Goal: Task Accomplishment & Management: Use online tool/utility

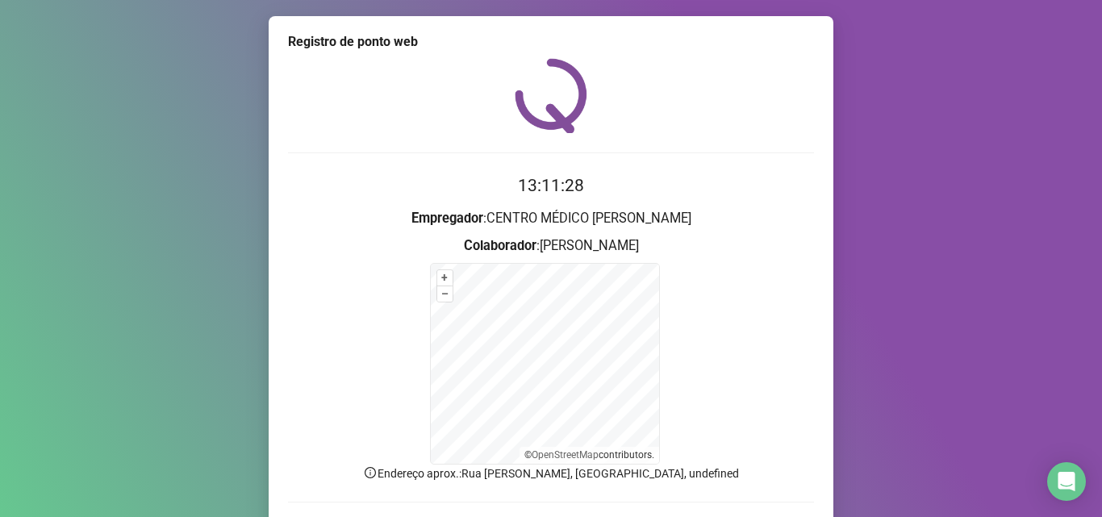
scroll to position [108, 0]
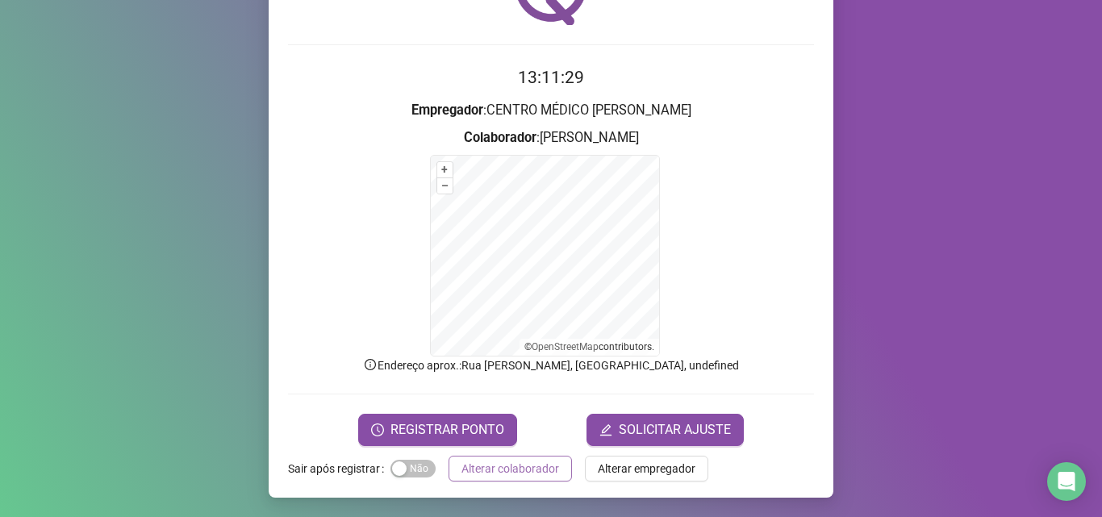
click at [516, 457] on button "Alterar colaborador" at bounding box center [509, 469] width 123 height 26
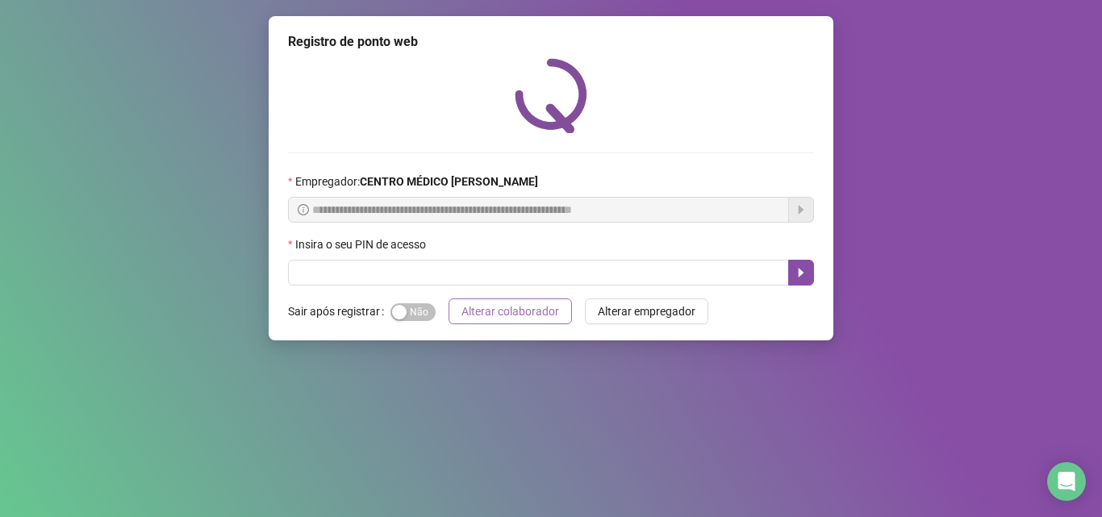
scroll to position [0, 0]
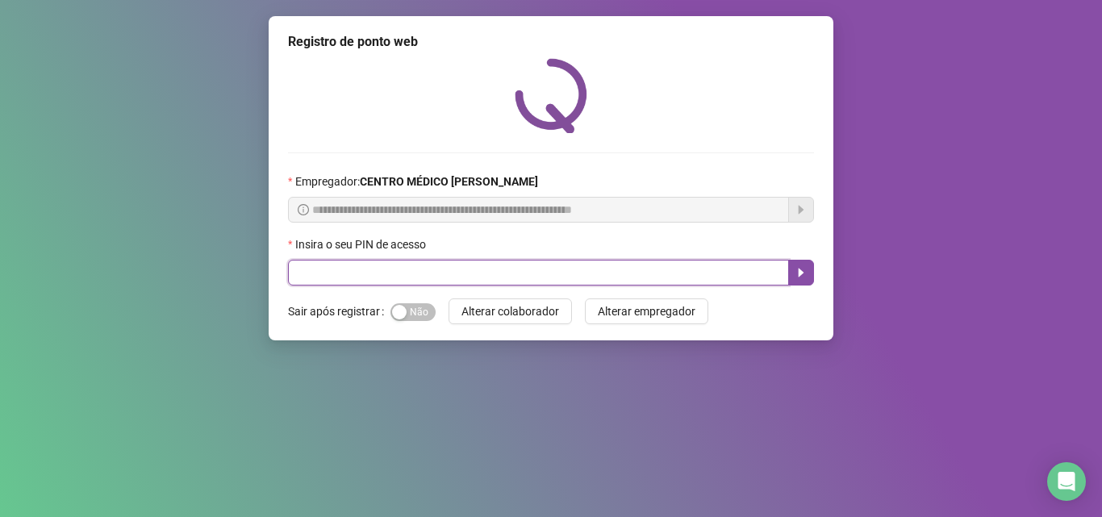
click at [367, 261] on input "text" at bounding box center [538, 273] width 501 height 26
type input "*****"
click at [795, 277] on icon "caret-right" at bounding box center [800, 272] width 13 height 13
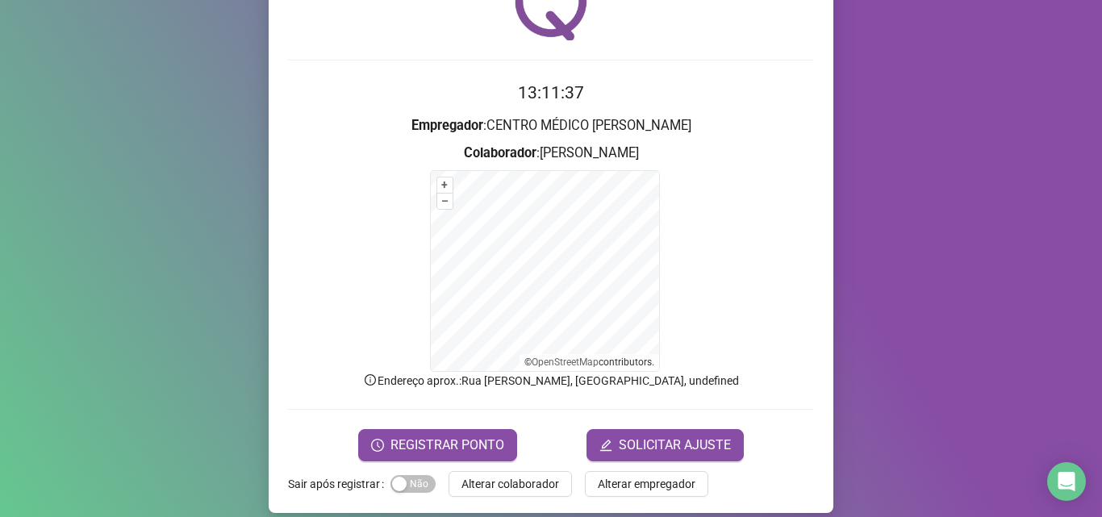
scroll to position [108, 0]
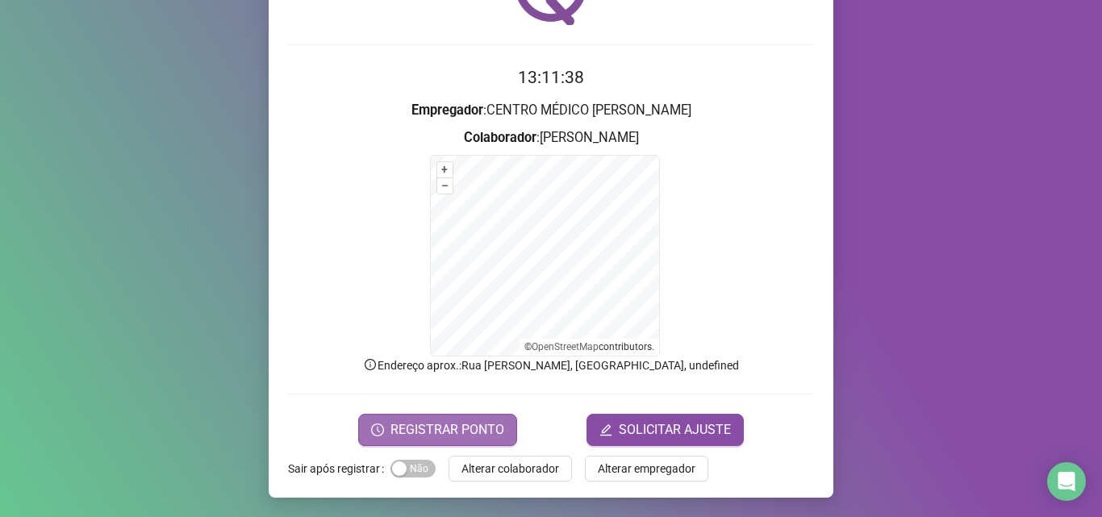
click at [427, 428] on span "REGISTRAR PONTO" at bounding box center [447, 429] width 114 height 19
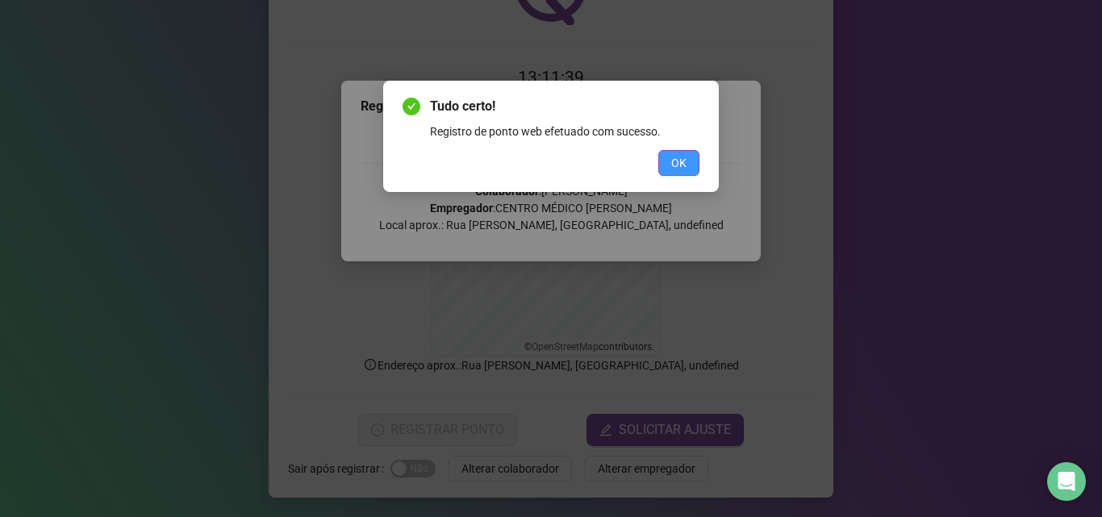
click at [671, 160] on span "OK" at bounding box center [678, 163] width 15 height 18
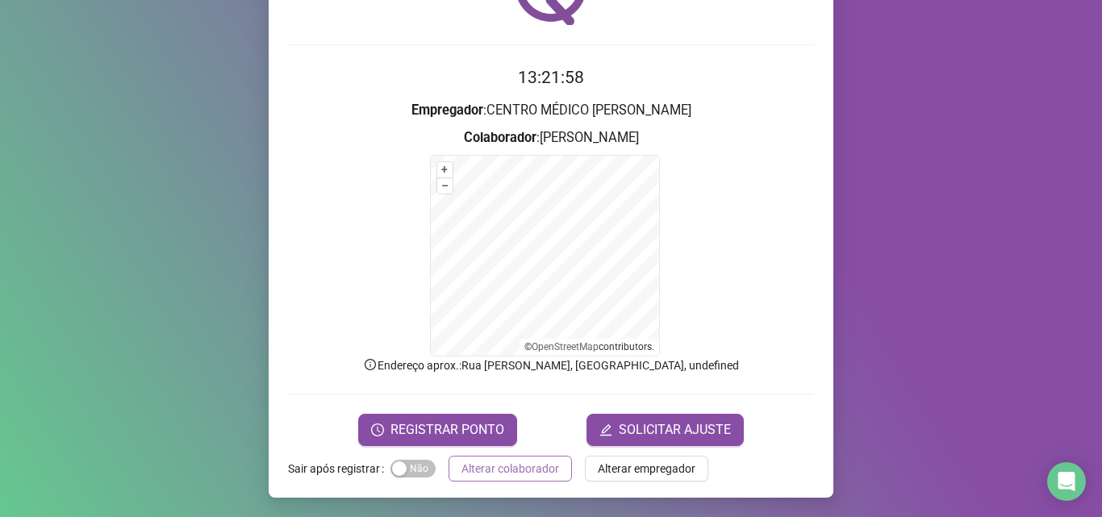
click at [521, 462] on span "Alterar colaborador" at bounding box center [510, 469] width 98 height 18
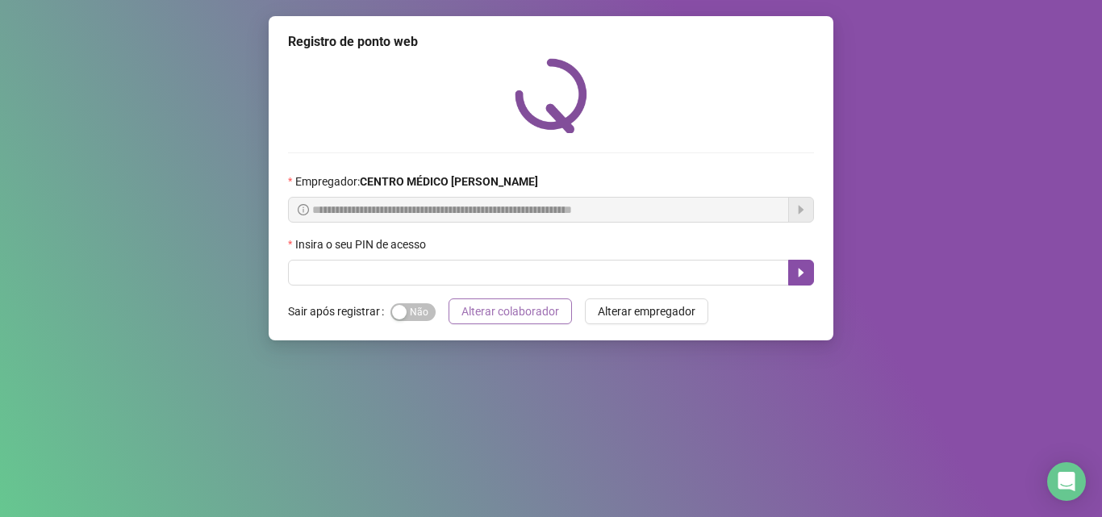
scroll to position [0, 0]
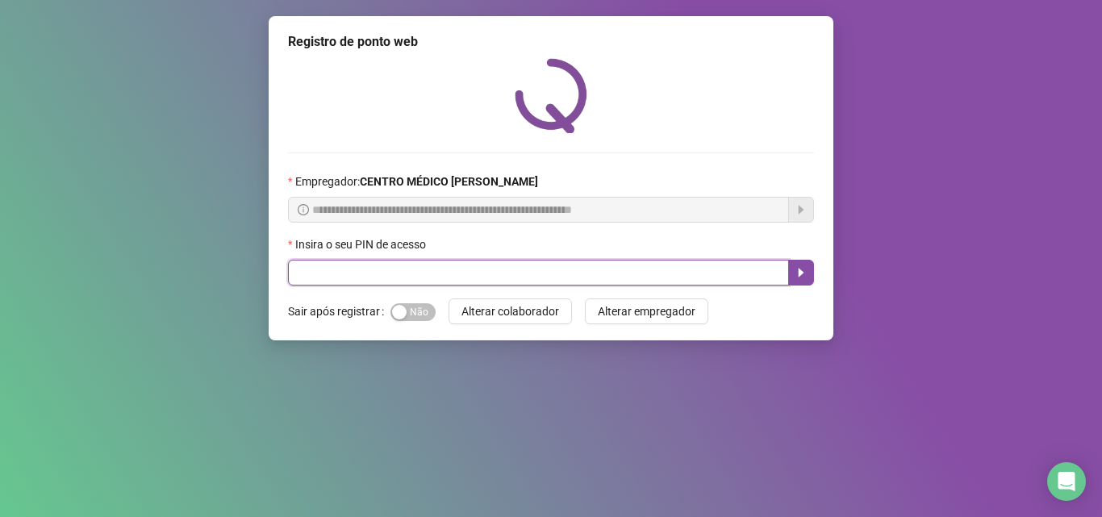
click at [681, 272] on input "text" at bounding box center [538, 273] width 501 height 26
type input "*****"
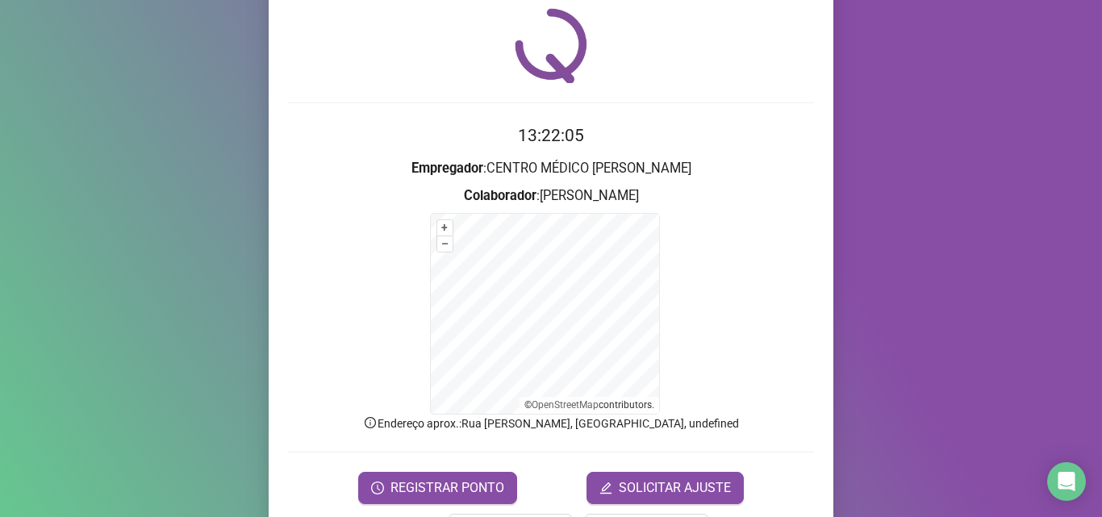
scroll to position [108, 0]
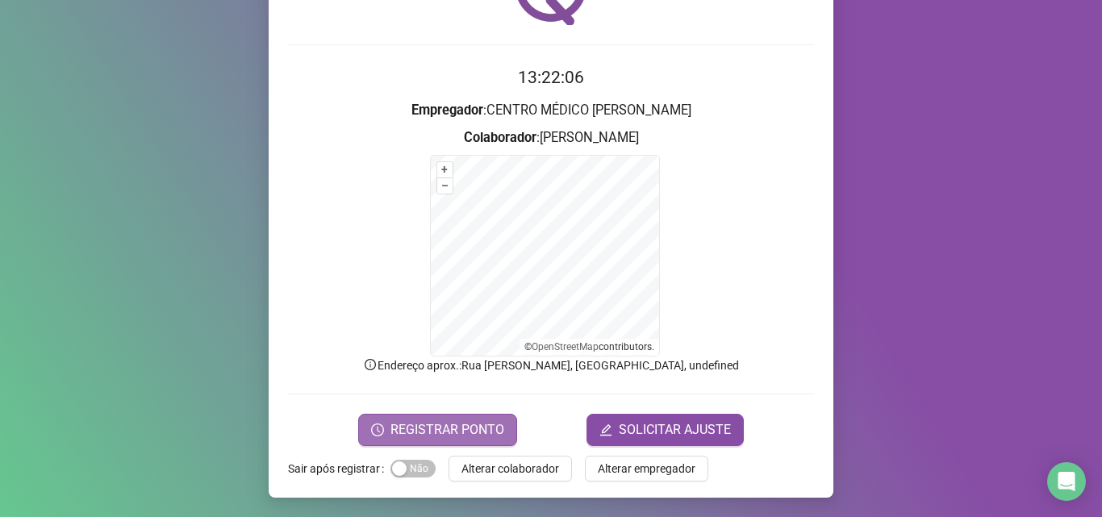
click at [489, 424] on span "REGISTRAR PONTO" at bounding box center [447, 429] width 114 height 19
click at [489, 424] on body "Página inicial Registrar ponto Espelho de ponto Meus registros Minhas solicitaç…" at bounding box center [551, 258] width 1102 height 517
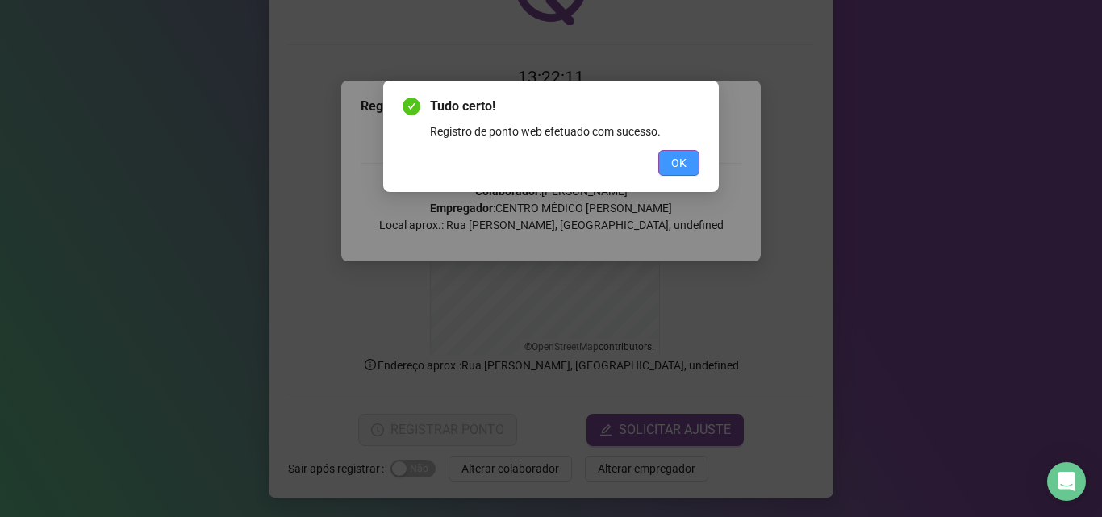
click at [682, 165] on span "OK" at bounding box center [678, 163] width 15 height 18
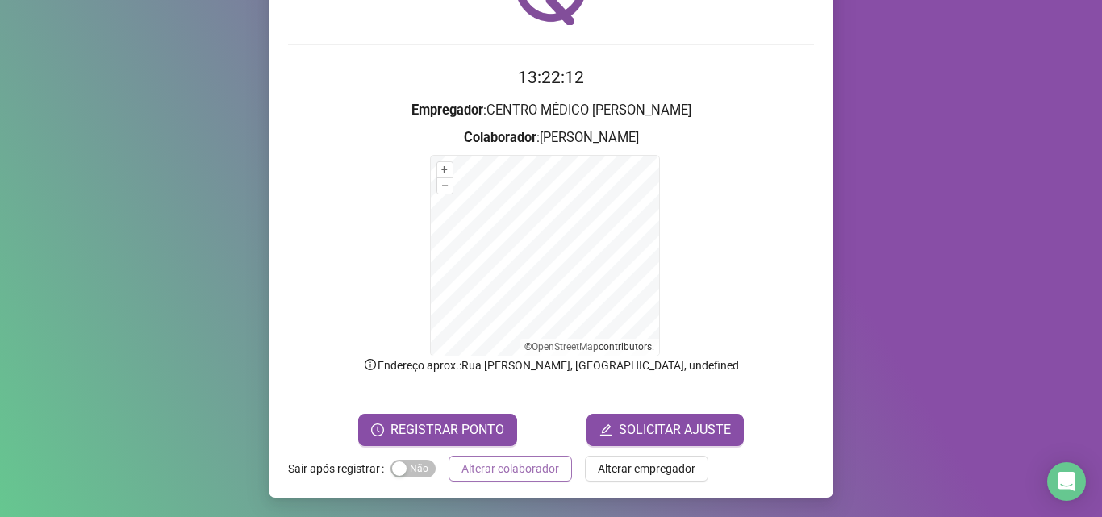
click at [509, 462] on span "Alterar colaborador" at bounding box center [510, 469] width 98 height 18
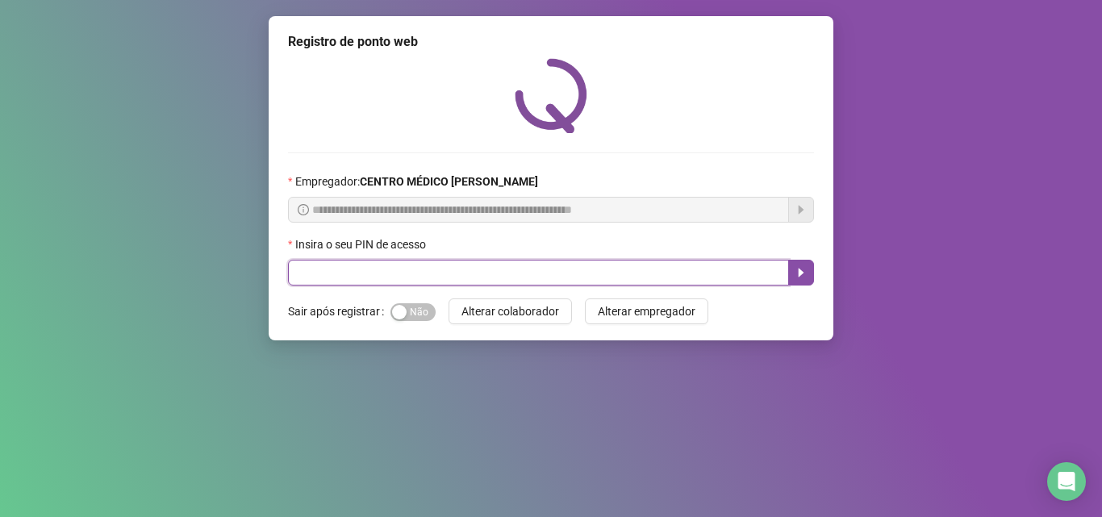
click at [644, 275] on input "text" at bounding box center [538, 273] width 501 height 26
type input "*****"
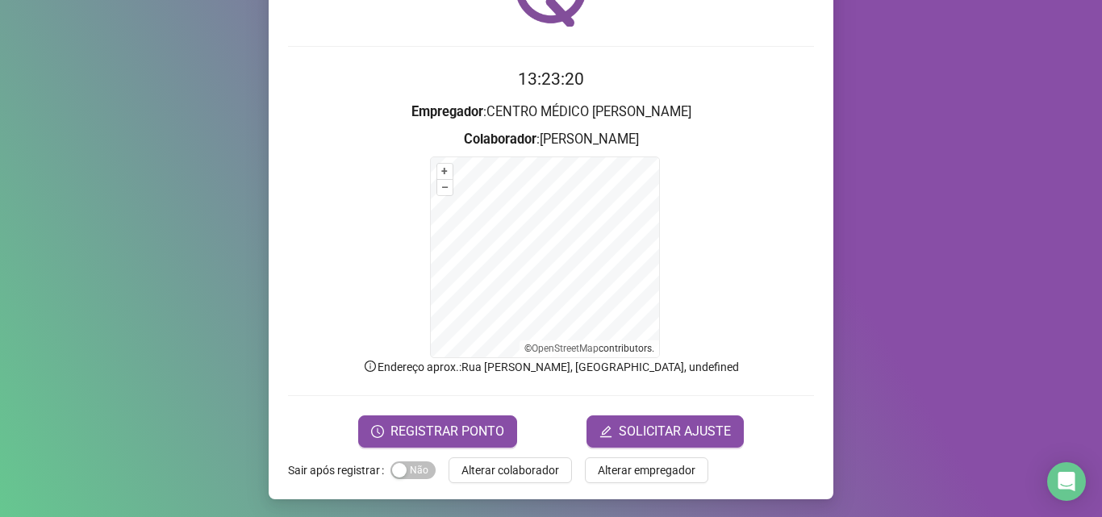
scroll to position [108, 0]
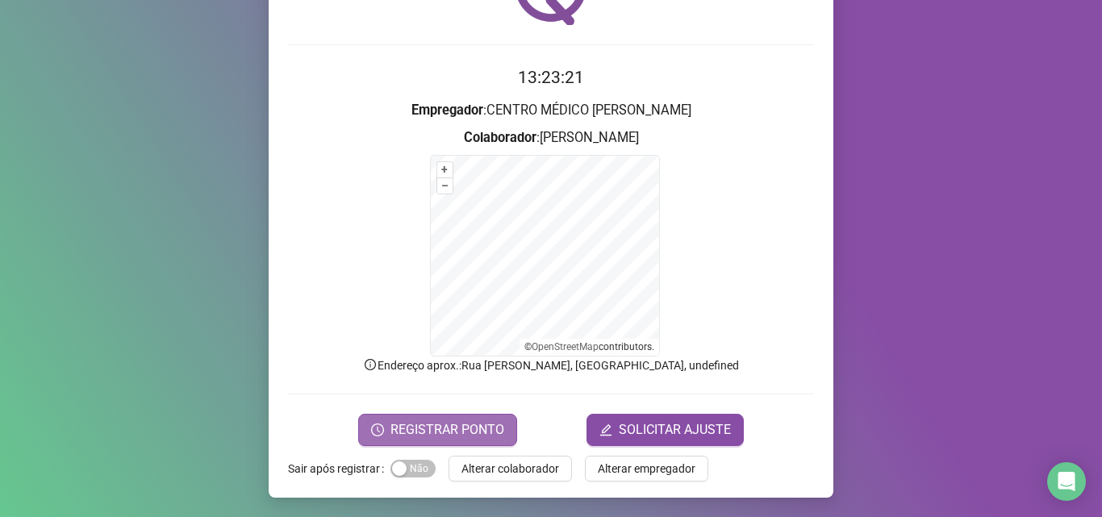
click at [464, 434] on span "REGISTRAR PONTO" at bounding box center [447, 429] width 114 height 19
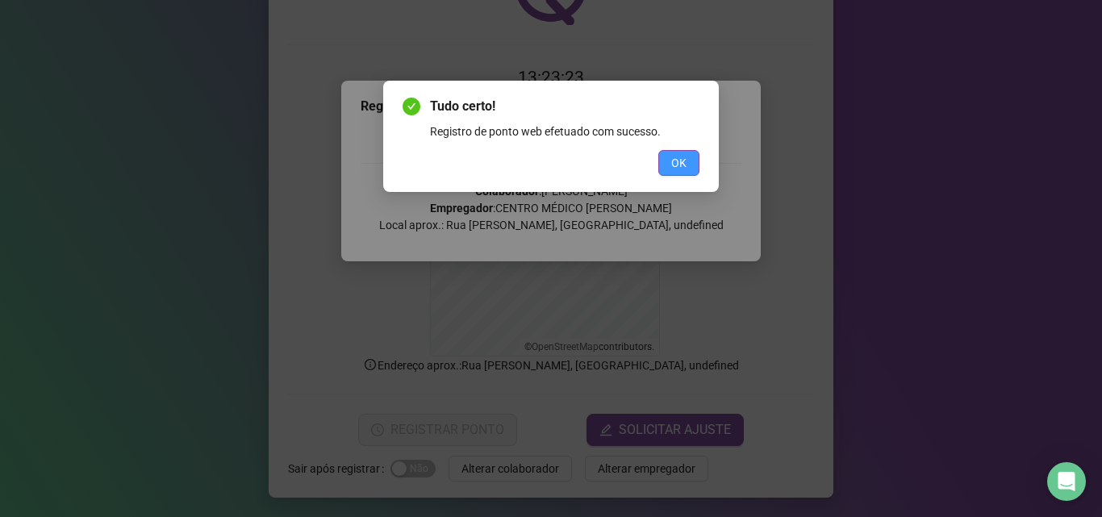
click at [679, 156] on span "OK" at bounding box center [678, 163] width 15 height 18
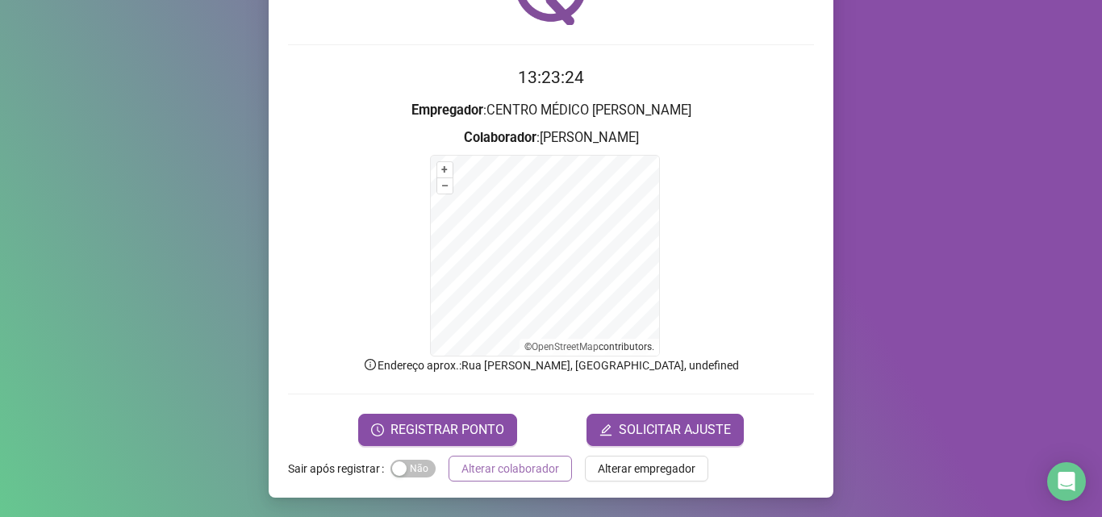
click at [535, 461] on span "Alterar colaborador" at bounding box center [510, 469] width 98 height 18
